Goal: Task Accomplishment & Management: Manage account settings

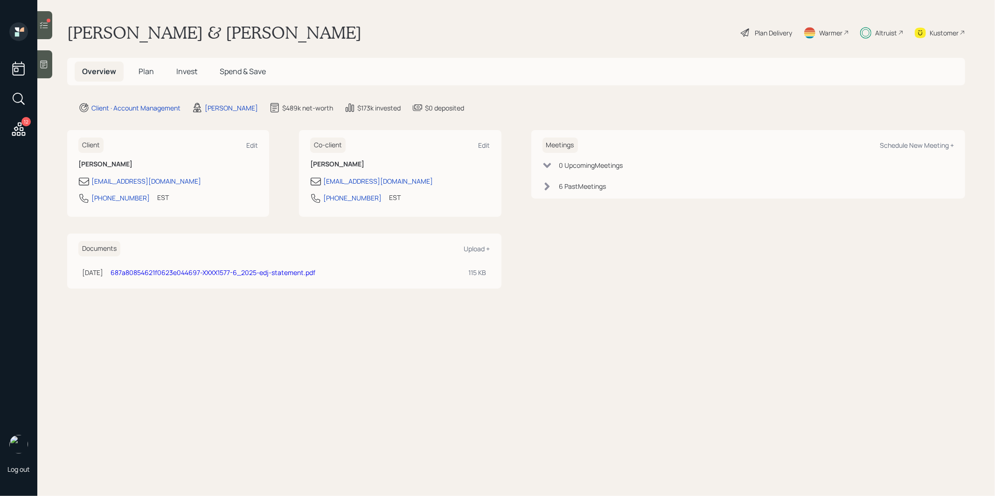
click at [48, 21] on div at bounding box center [49, 21] width 4 height 4
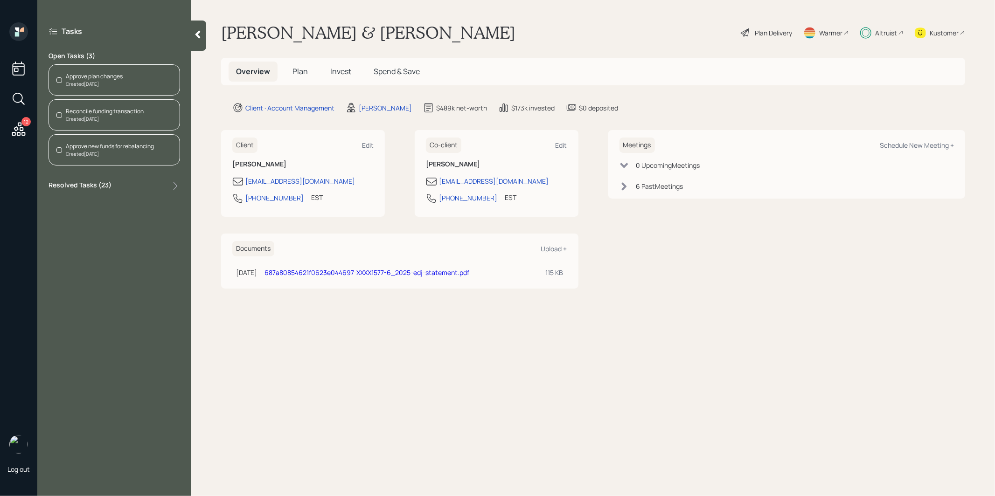
click at [80, 116] on div "Created [DATE]" at bounding box center [105, 119] width 78 height 7
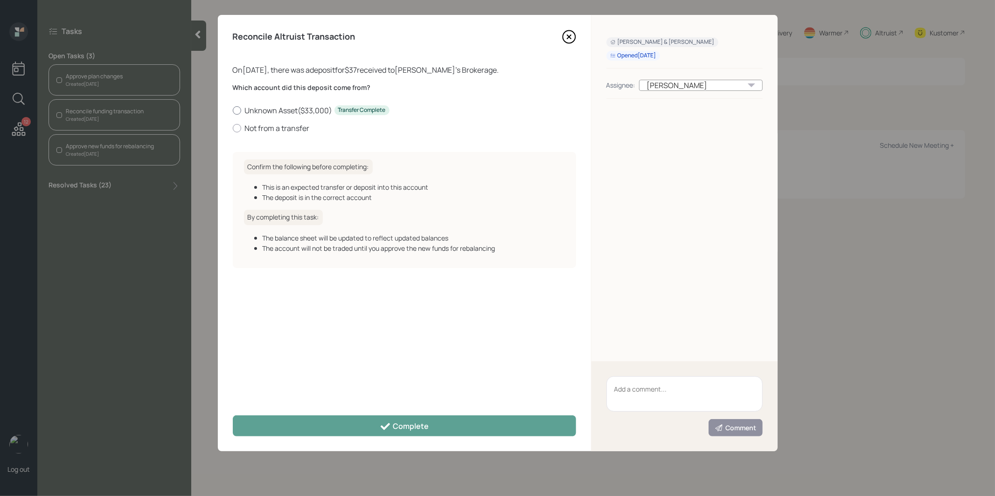
click at [238, 107] on div at bounding box center [237, 110] width 8 height 8
click at [233, 110] on input "Unknown Asset ( $33,000 ) Transfer Complete" at bounding box center [232, 110] width 0 height 0
radio input "true"
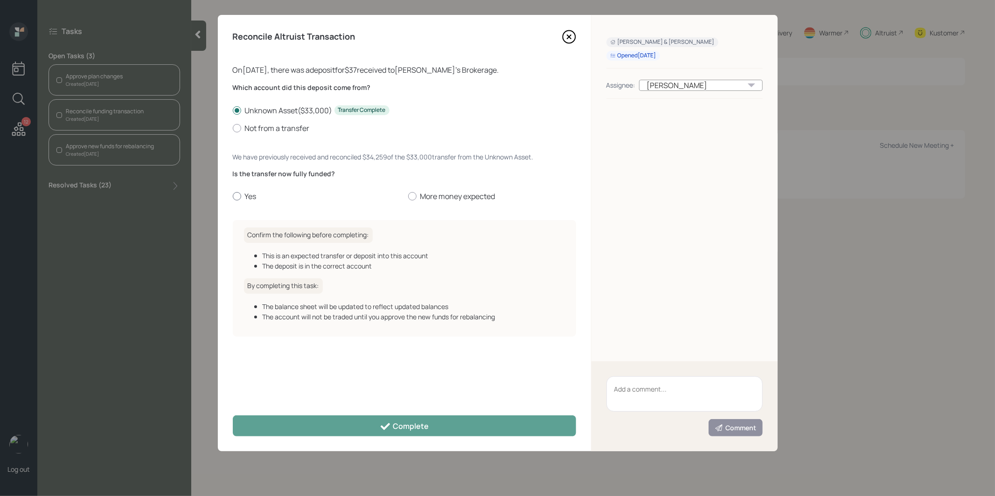
click at [237, 196] on div at bounding box center [237, 196] width 8 height 8
click at [233, 196] on input "Yes" at bounding box center [232, 196] width 0 height 0
radio input "true"
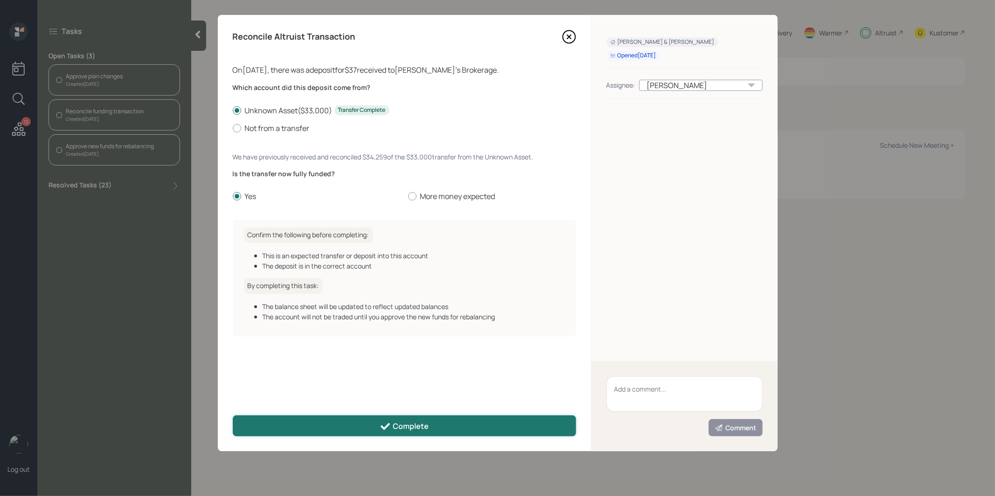
click at [284, 424] on button "Complete" at bounding box center [404, 426] width 343 height 21
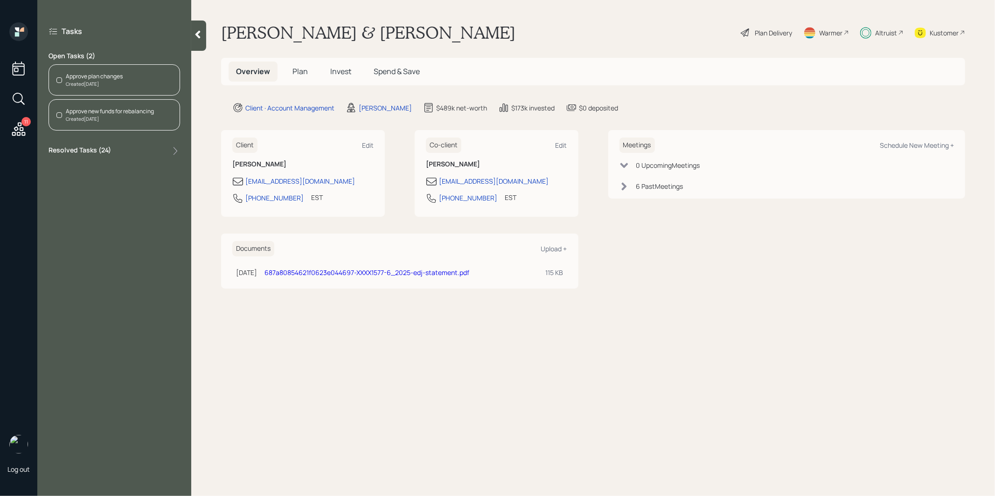
click at [106, 112] on div "Approve new funds for rebalancing" at bounding box center [110, 111] width 88 height 8
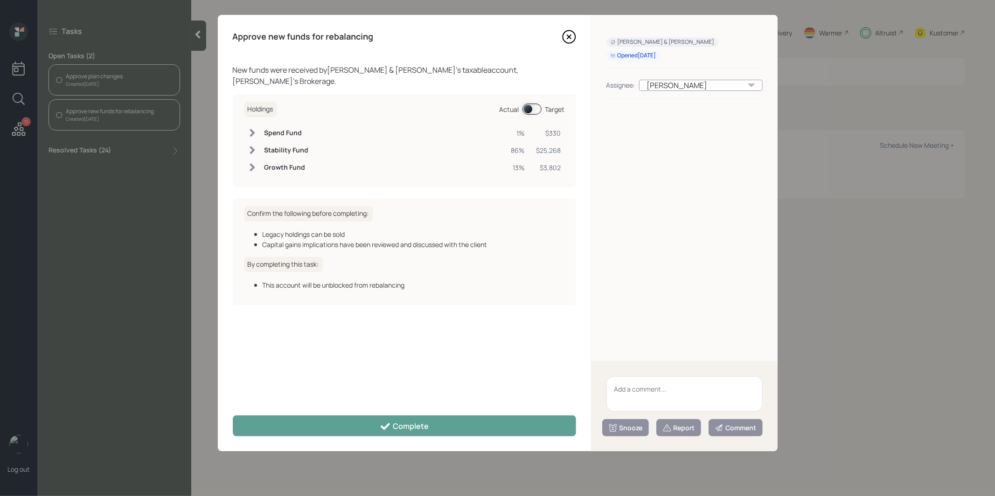
click at [527, 104] on span at bounding box center [532, 109] width 19 height 11
click at [532, 104] on span at bounding box center [532, 109] width 19 height 11
click at [570, 36] on icon at bounding box center [569, 37] width 4 height 4
